Goal: Task Accomplishment & Management: Use online tool/utility

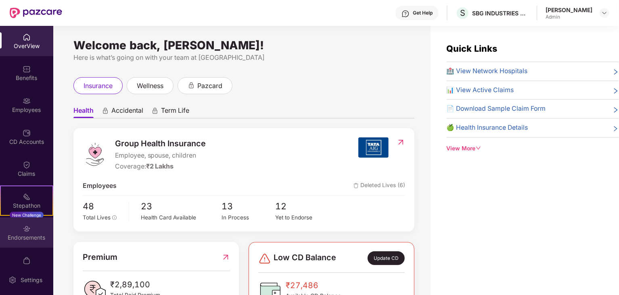
click at [25, 230] on img at bounding box center [27, 228] width 8 height 8
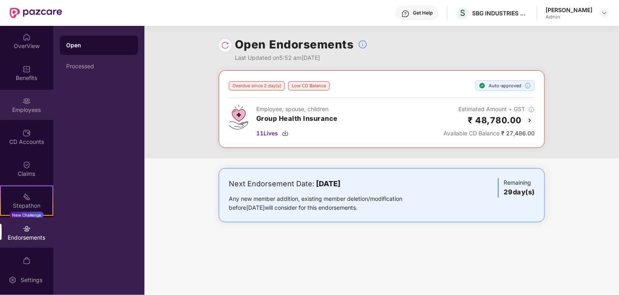
click at [18, 116] on div "Employees" at bounding box center [26, 105] width 53 height 30
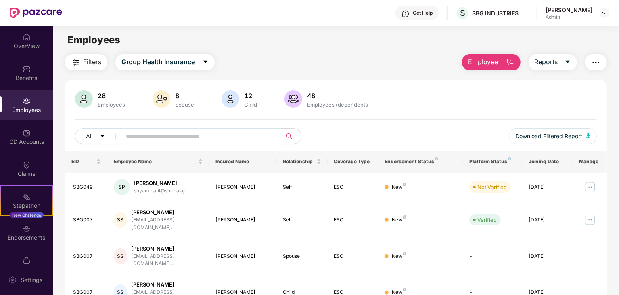
click at [480, 19] on div "S SBG INDUSTRIES PRIVATE LIMITED" at bounding box center [491, 13] width 73 height 14
click at [523, 14] on div "SBG INDUSTRIES PRIVATE LIMITED" at bounding box center [500, 13] width 56 height 8
click at [31, 107] on div "Employees" at bounding box center [26, 110] width 53 height 8
click at [591, 14] on div "Admin" at bounding box center [568, 17] width 47 height 6
click at [604, 13] on img at bounding box center [604, 13] width 6 height 6
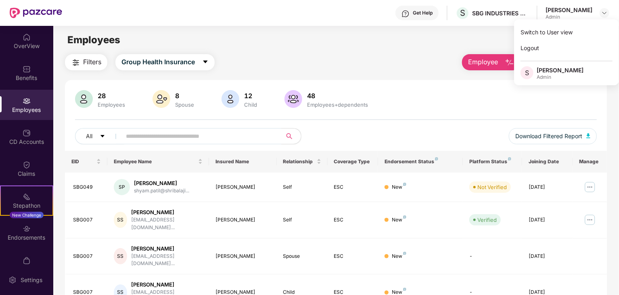
click at [355, 50] on main "Employees Filters Group Health Insurance Employee Reports 28 Employees 8 Spouse…" at bounding box center [335, 173] width 565 height 295
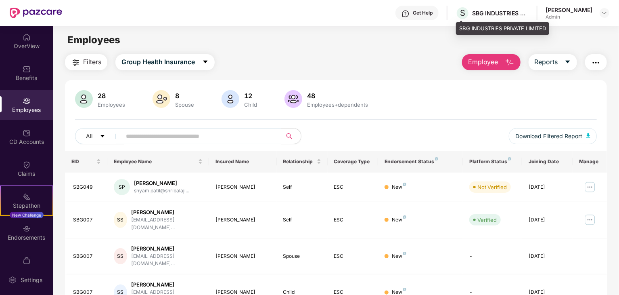
click at [476, 9] on div "SBG INDUSTRIES PRIVATE LIMITED" at bounding box center [500, 13] width 56 height 8
click at [526, 16] on div "SBG INDUSTRIES PRIVATE LIMITED" at bounding box center [500, 13] width 56 height 8
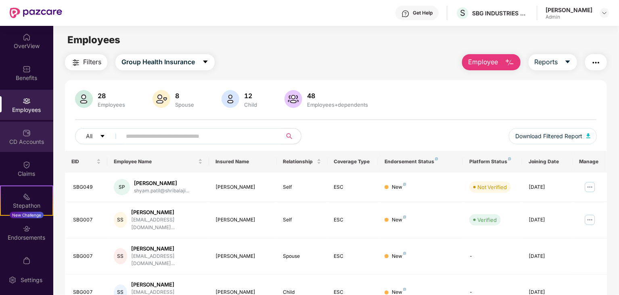
click at [26, 131] on img at bounding box center [27, 133] width 8 height 8
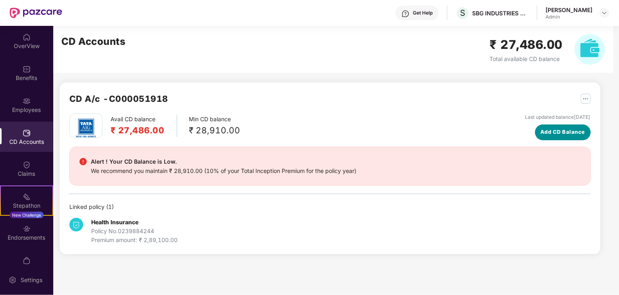
click at [553, 133] on span "Add CD Balance" at bounding box center [562, 132] width 45 height 8
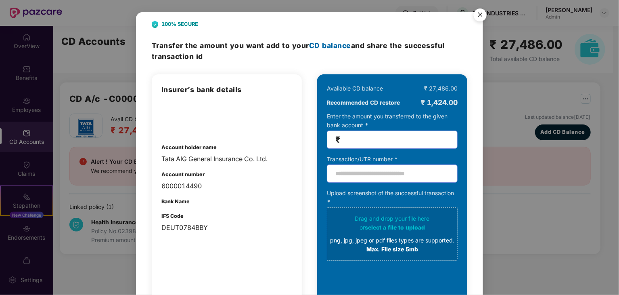
click at [353, 141] on input "number" at bounding box center [395, 139] width 107 height 9
type input "*****"
click at [356, 175] on input "text" at bounding box center [392, 173] width 131 height 18
paste input "**********"
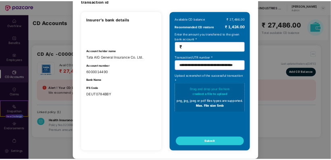
scroll to position [58, 0]
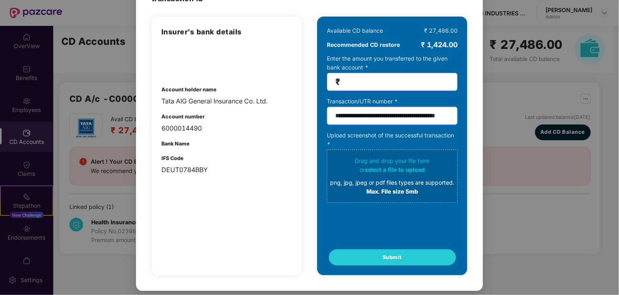
type input "**********"
click at [375, 191] on div "Max. File size 5mb" at bounding box center [392, 191] width 124 height 9
click at [404, 181] on div "png, jpg, jpeg or pdf files types are supported." at bounding box center [392, 182] width 124 height 9
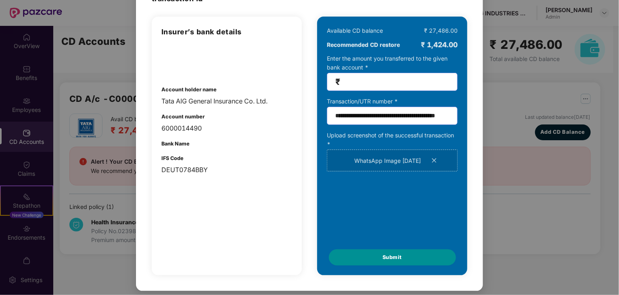
click at [362, 257] on button "Submit" at bounding box center [392, 257] width 127 height 16
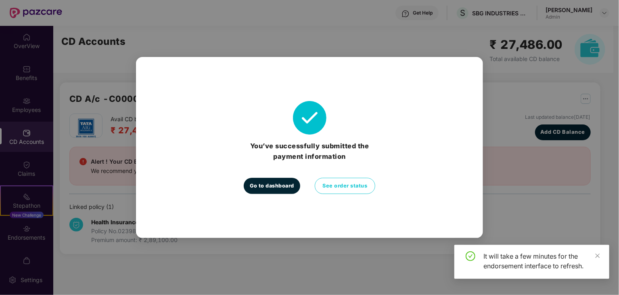
click at [289, 188] on span "Go to dashboard" at bounding box center [272, 186] width 44 height 8
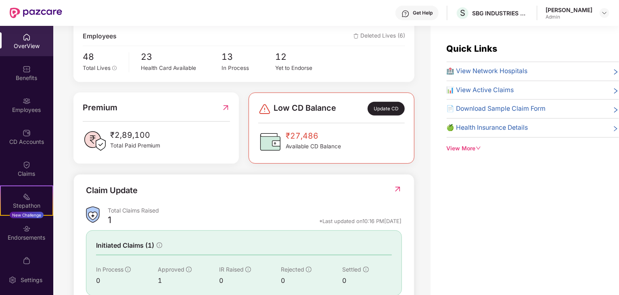
scroll to position [161, 0]
